Goal: Check status

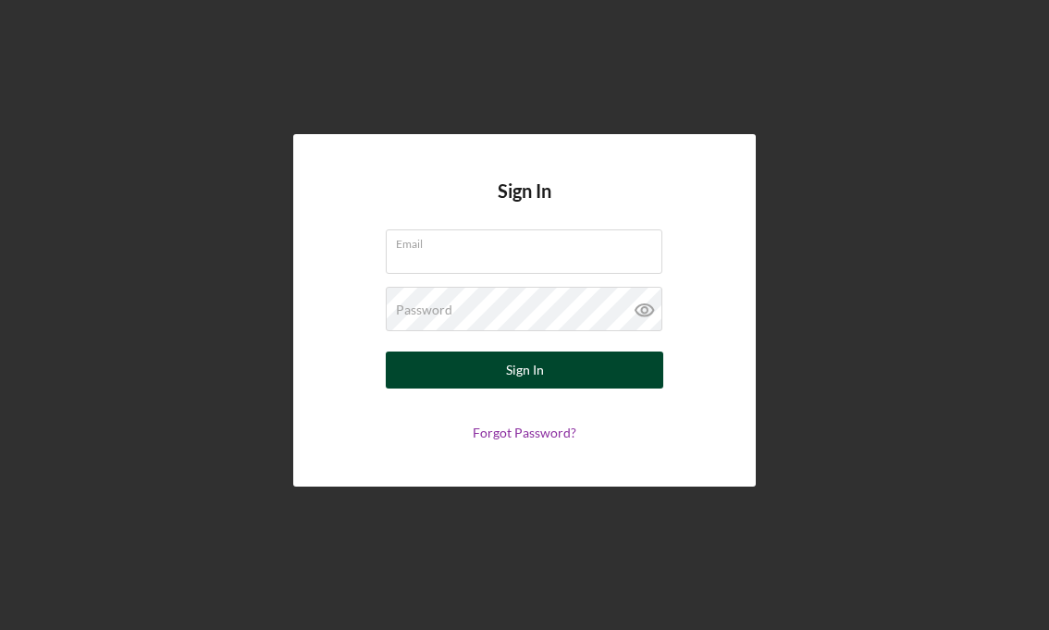
type input "[EMAIL_ADDRESS][DOMAIN_NAME]"
click at [472, 380] on button "Sign In" at bounding box center [525, 370] width 278 height 37
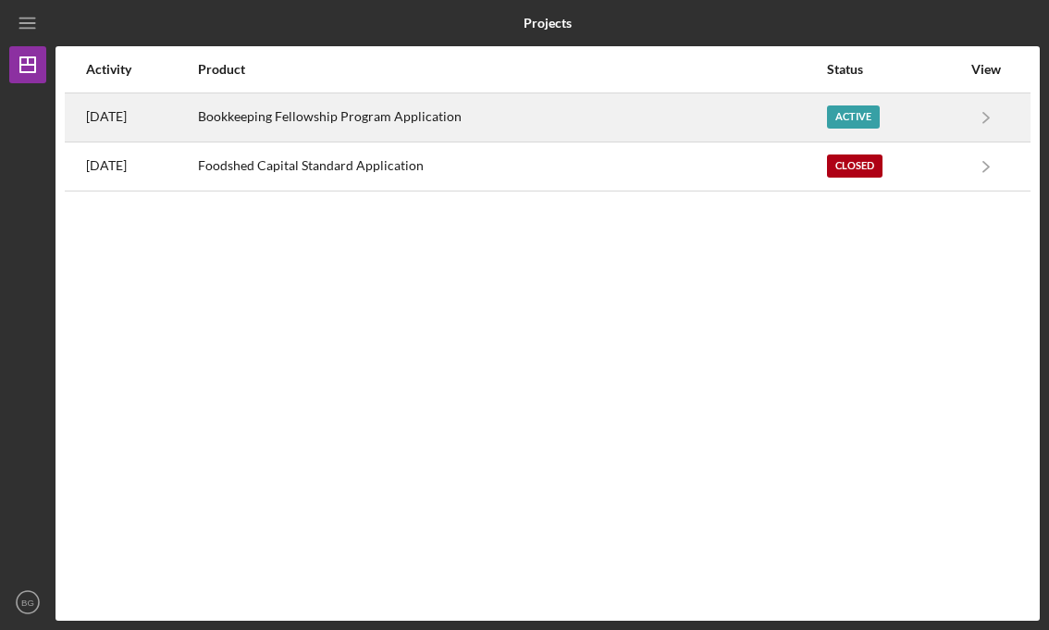
click at [848, 115] on div "Active" at bounding box center [853, 116] width 53 height 23
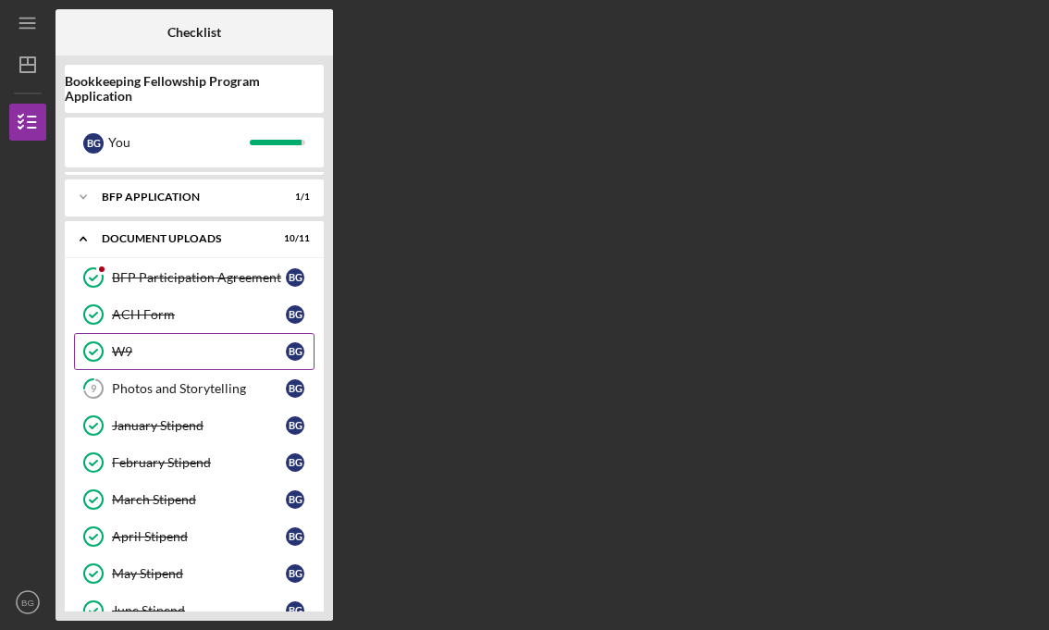
scroll to position [107, 0]
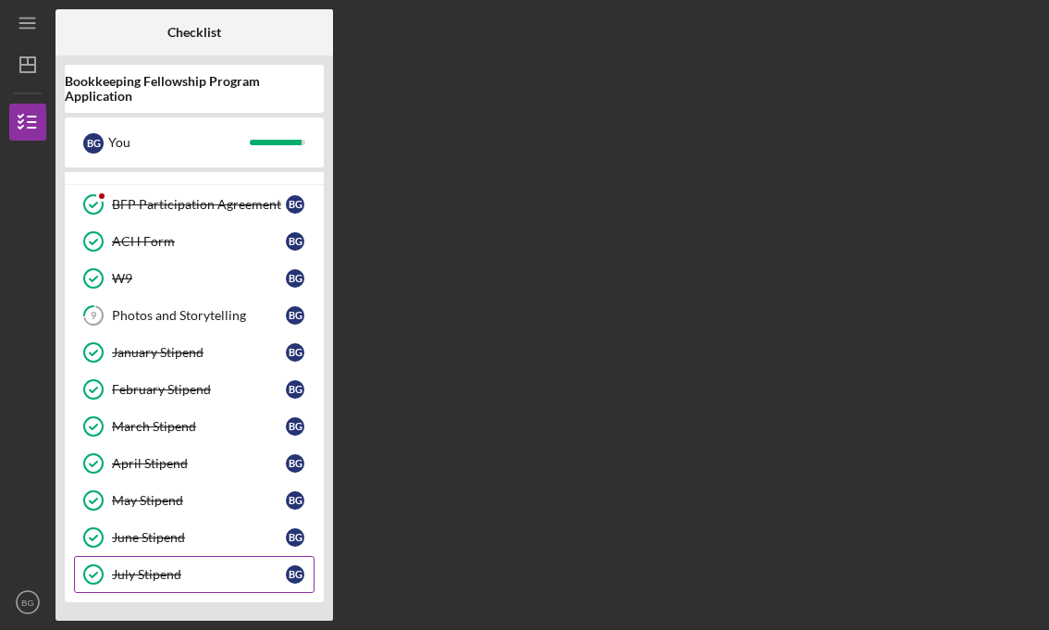
click at [192, 578] on div "July Stipend" at bounding box center [199, 574] width 174 height 15
